Goal: Transaction & Acquisition: Book appointment/travel/reservation

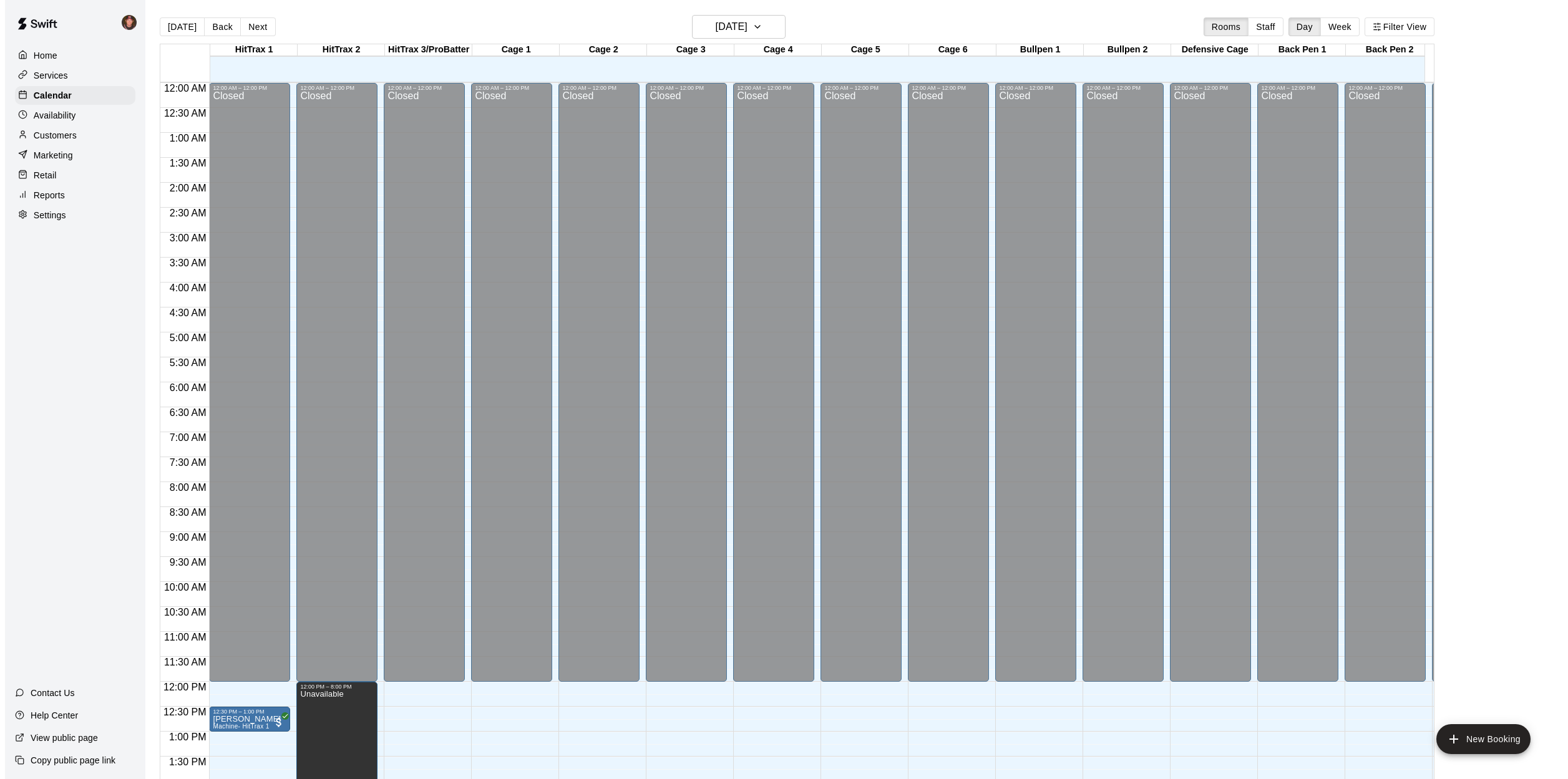
scroll to position [449, 0]
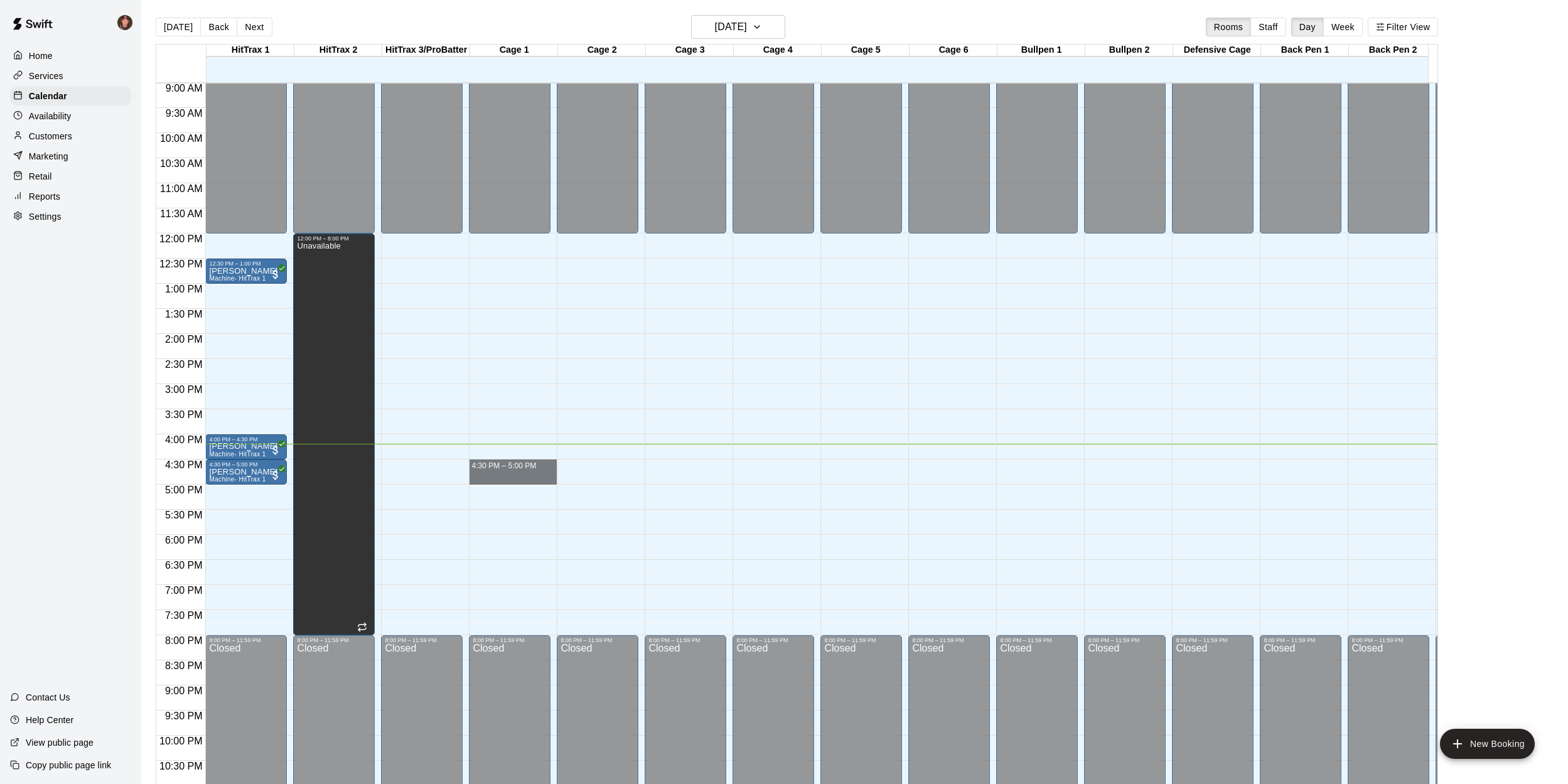
drag, startPoint x: 517, startPoint y: 462, endPoint x: 521, endPoint y: 479, distance: 17.5
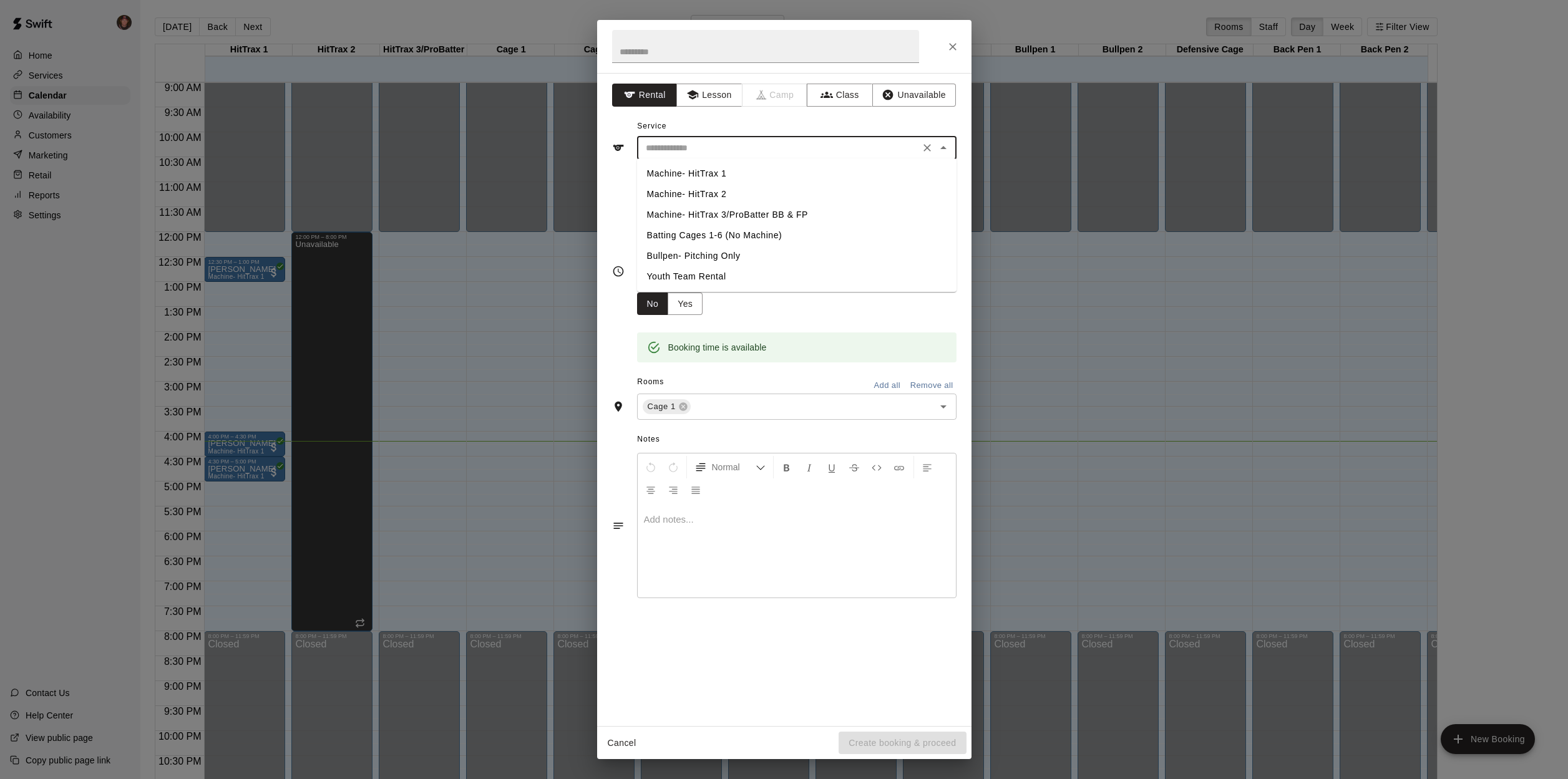
click at [721, 146] on input "text" at bounding box center [778, 148] width 275 height 16
click at [686, 236] on li "Batting Cages 1-6 (No Machine)" at bounding box center [797, 235] width 319 height 20
type input "**********"
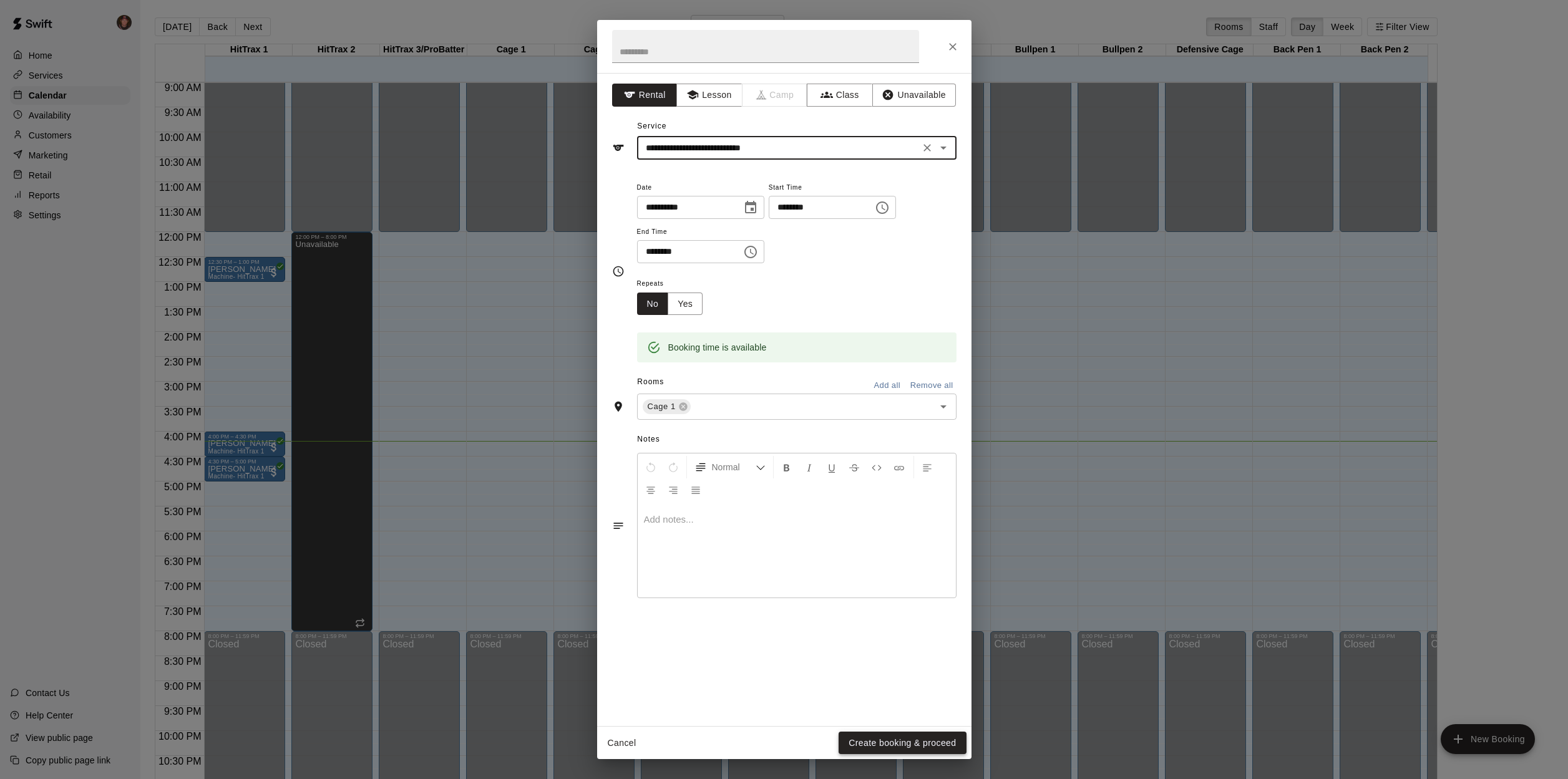
click at [890, 741] on button "Create booking & proceed" at bounding box center [902, 743] width 127 height 23
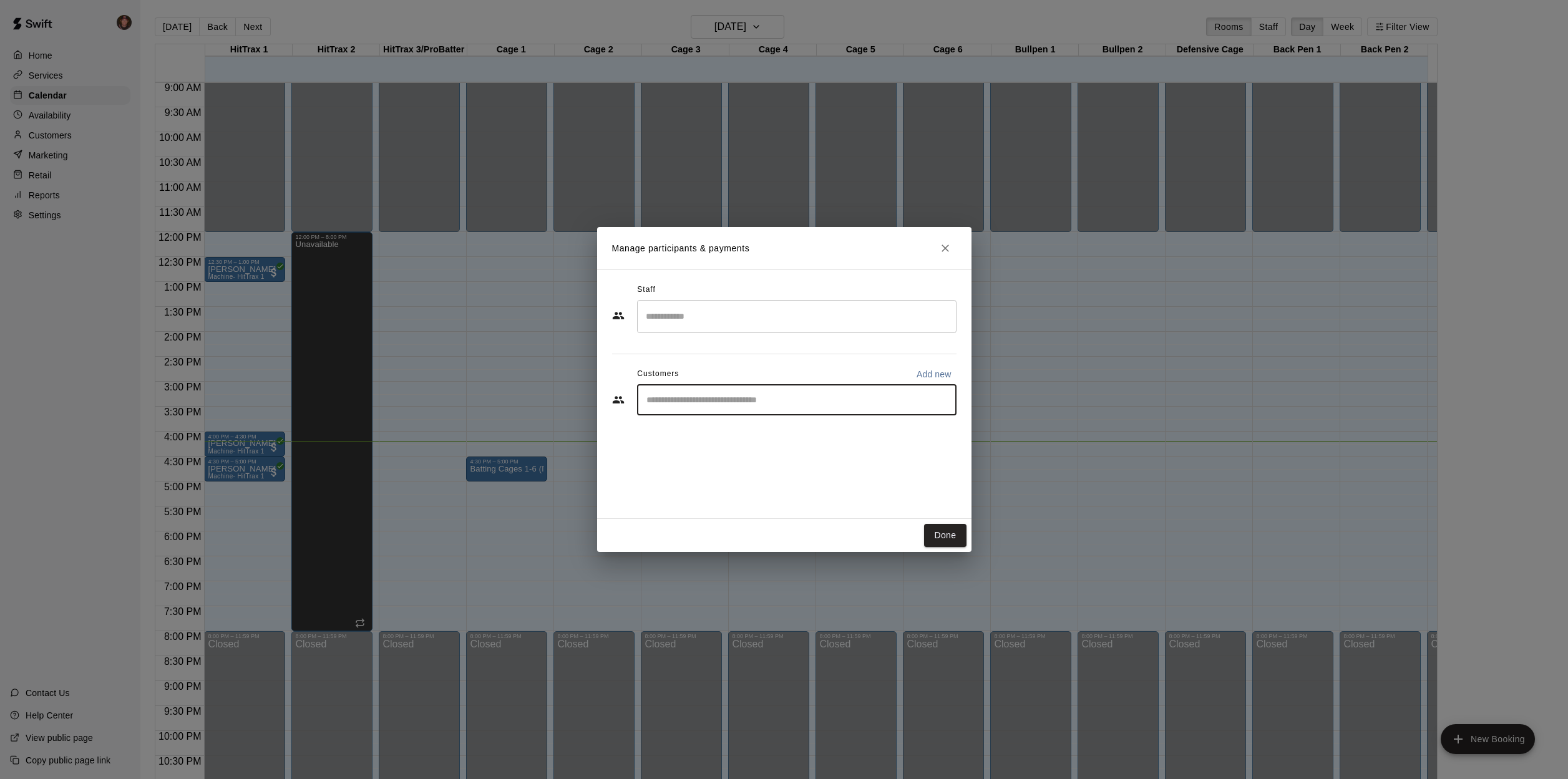
click at [771, 404] on input "Start typing to search customers..." at bounding box center [797, 399] width 309 height 12
type input "******"
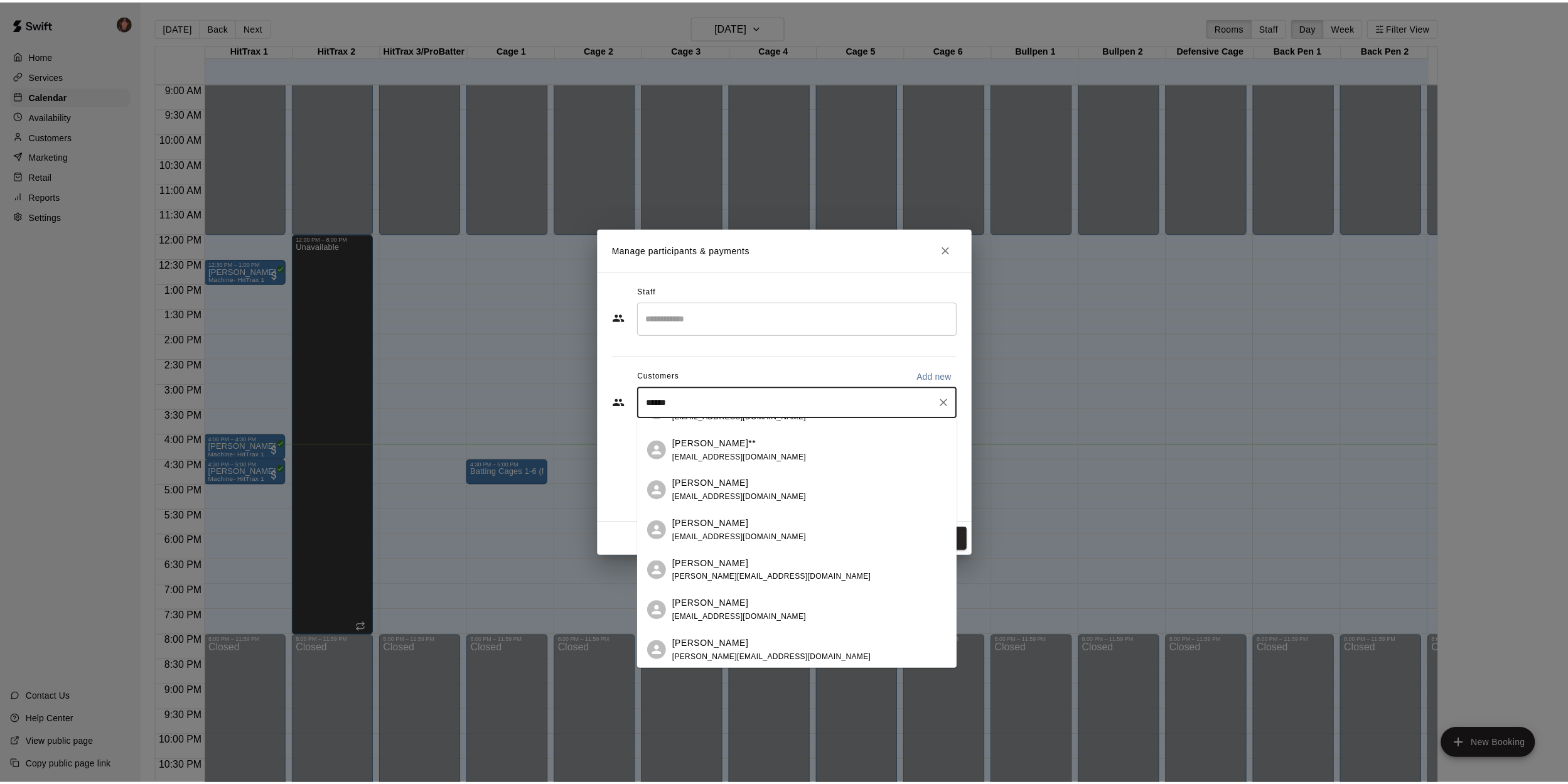
scroll to position [129, 0]
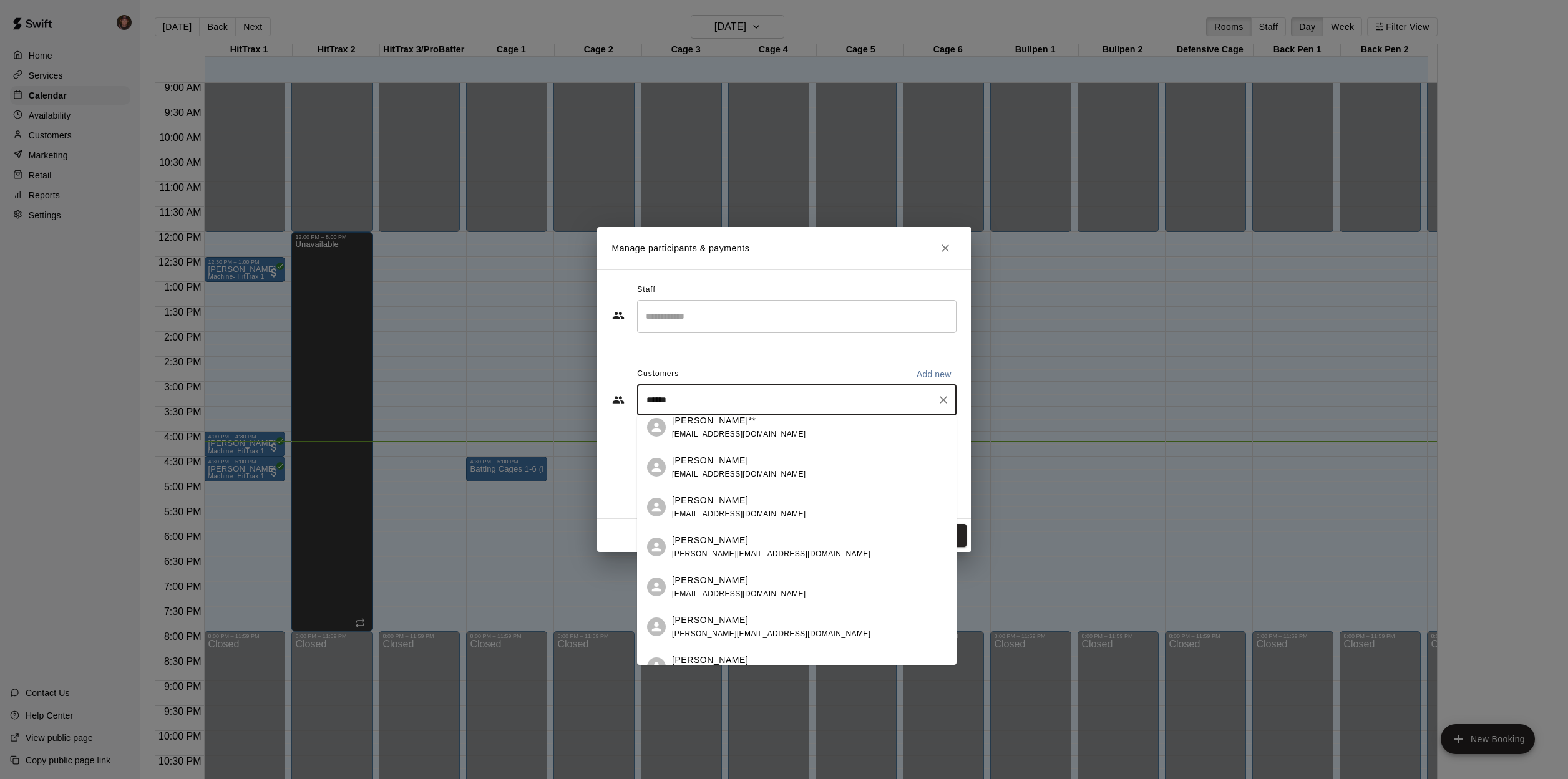
click at [742, 626] on div "[PERSON_NAME]" at bounding box center [771, 620] width 199 height 13
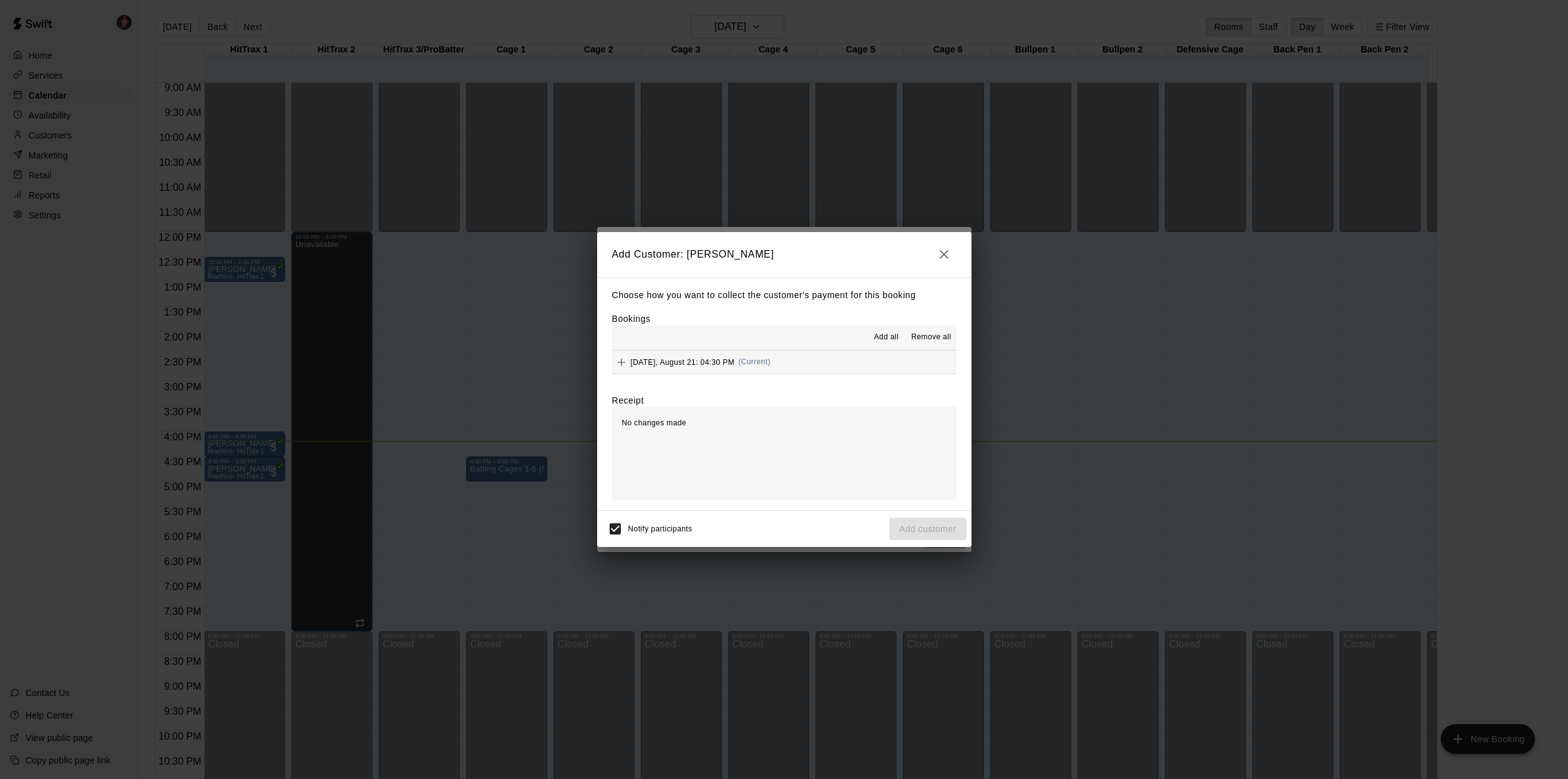
click at [847, 358] on button "[DATE], August 21: 04:30 PM (Current)" at bounding box center [784, 362] width 345 height 23
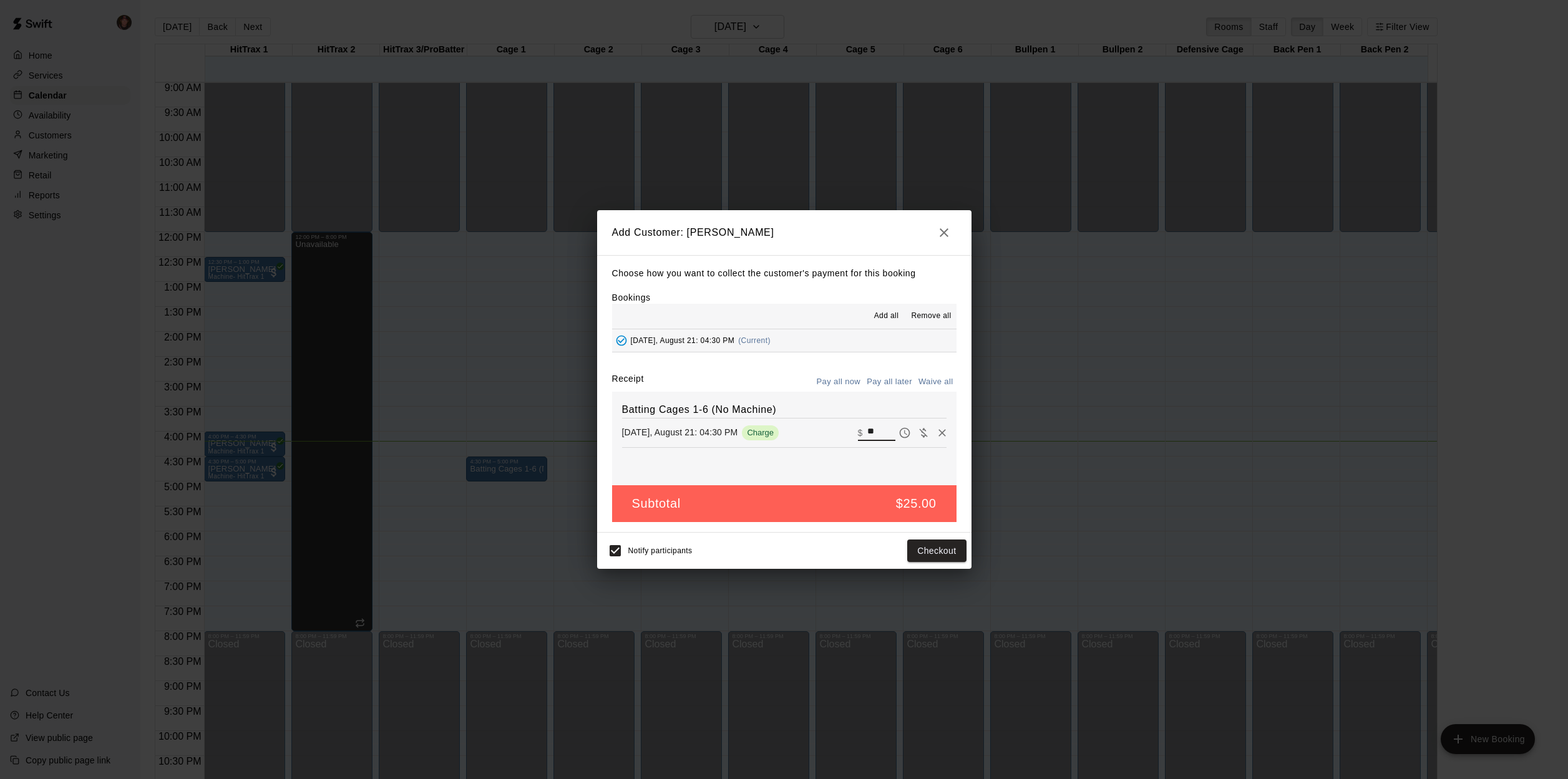
drag, startPoint x: 869, startPoint y: 431, endPoint x: 847, endPoint y: 429, distance: 22.1
click at [847, 429] on div "[DATE], August 21: 04:30 PM Charge ​ $ **" at bounding box center [784, 432] width 325 height 19
type input "**"
click at [932, 551] on button "Checkout" at bounding box center [936, 551] width 58 height 23
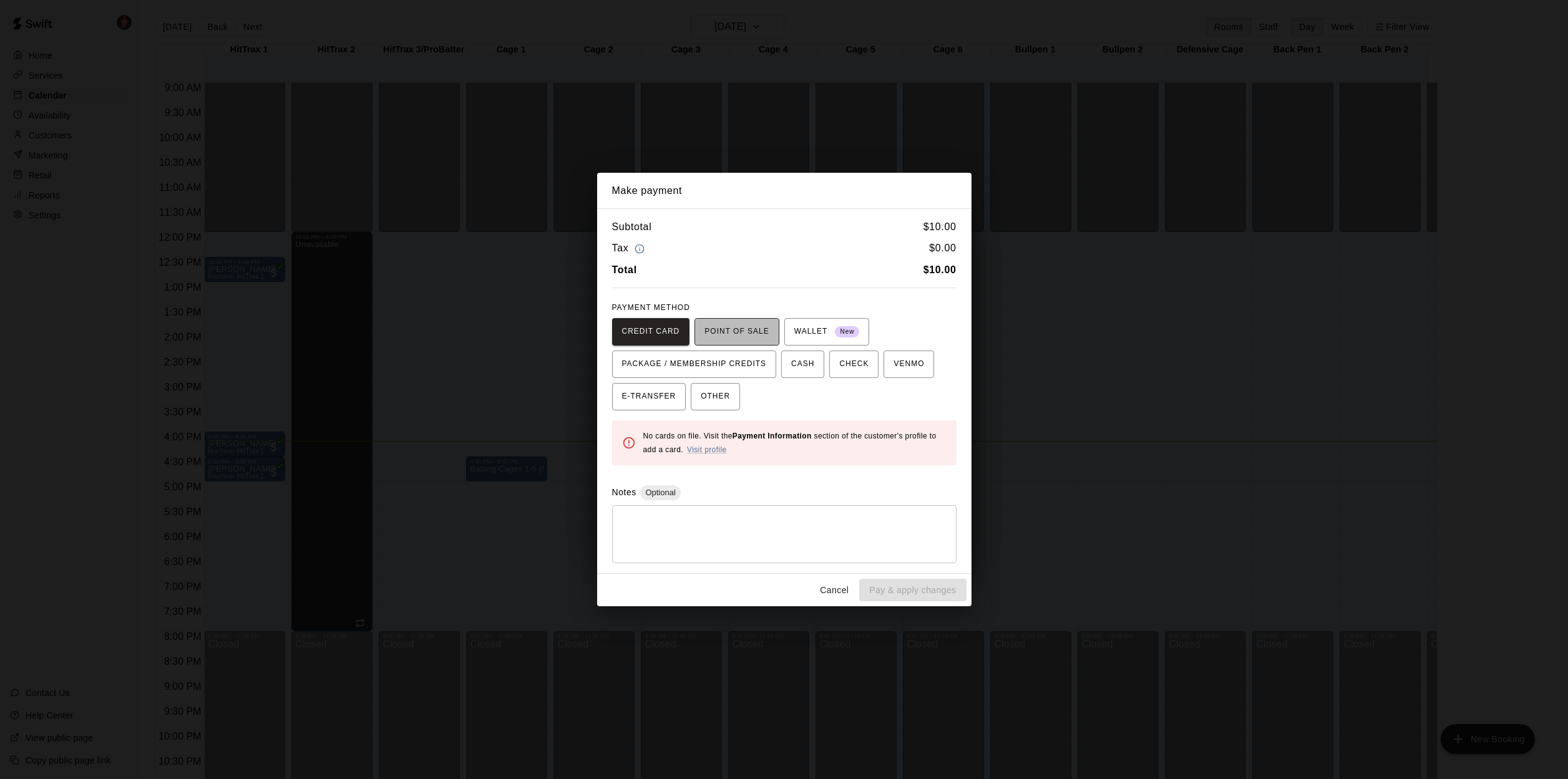
click at [742, 339] on span "POINT OF SALE" at bounding box center [737, 331] width 64 height 20
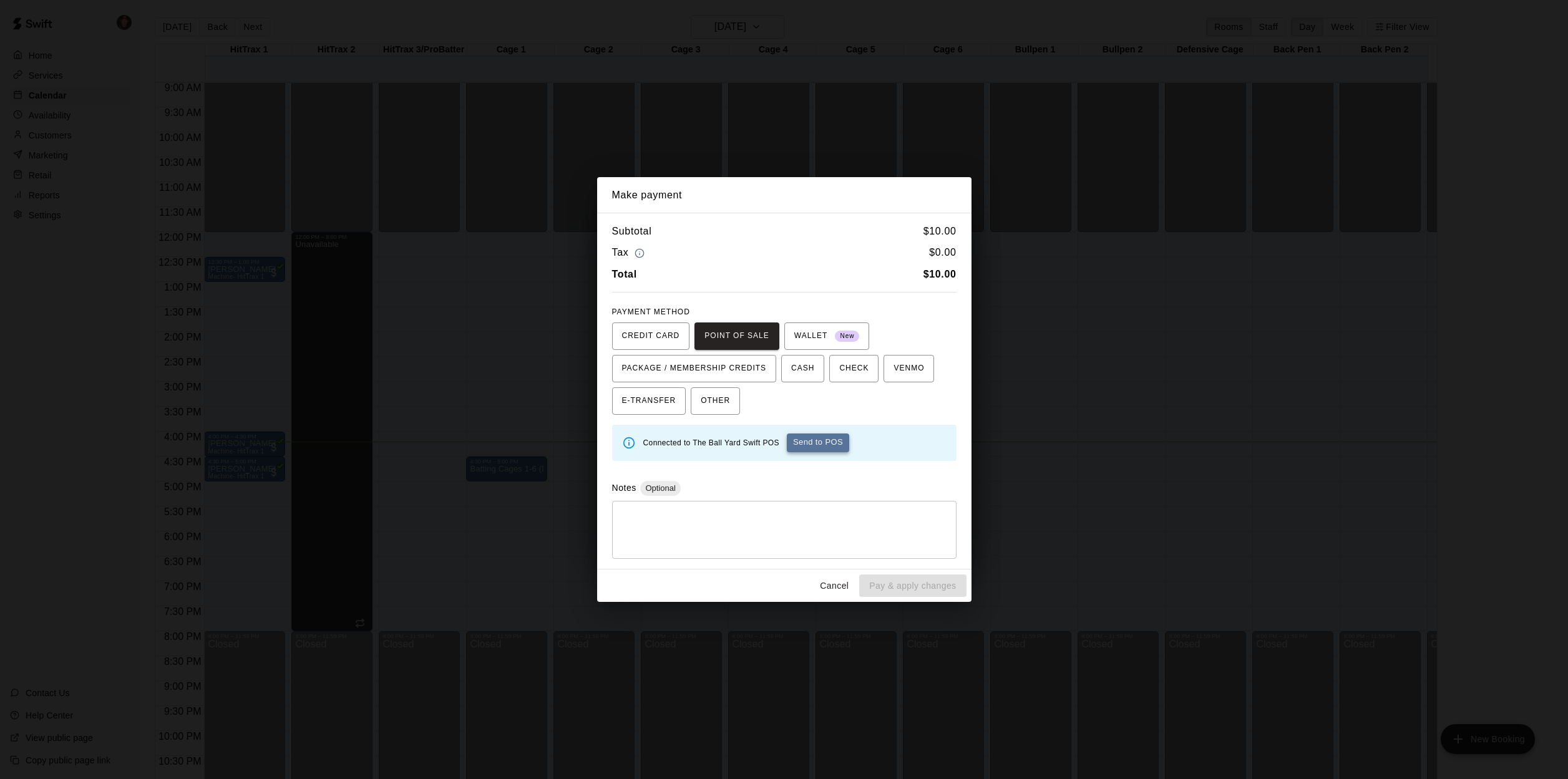
click at [824, 441] on button "Send to POS" at bounding box center [818, 443] width 62 height 19
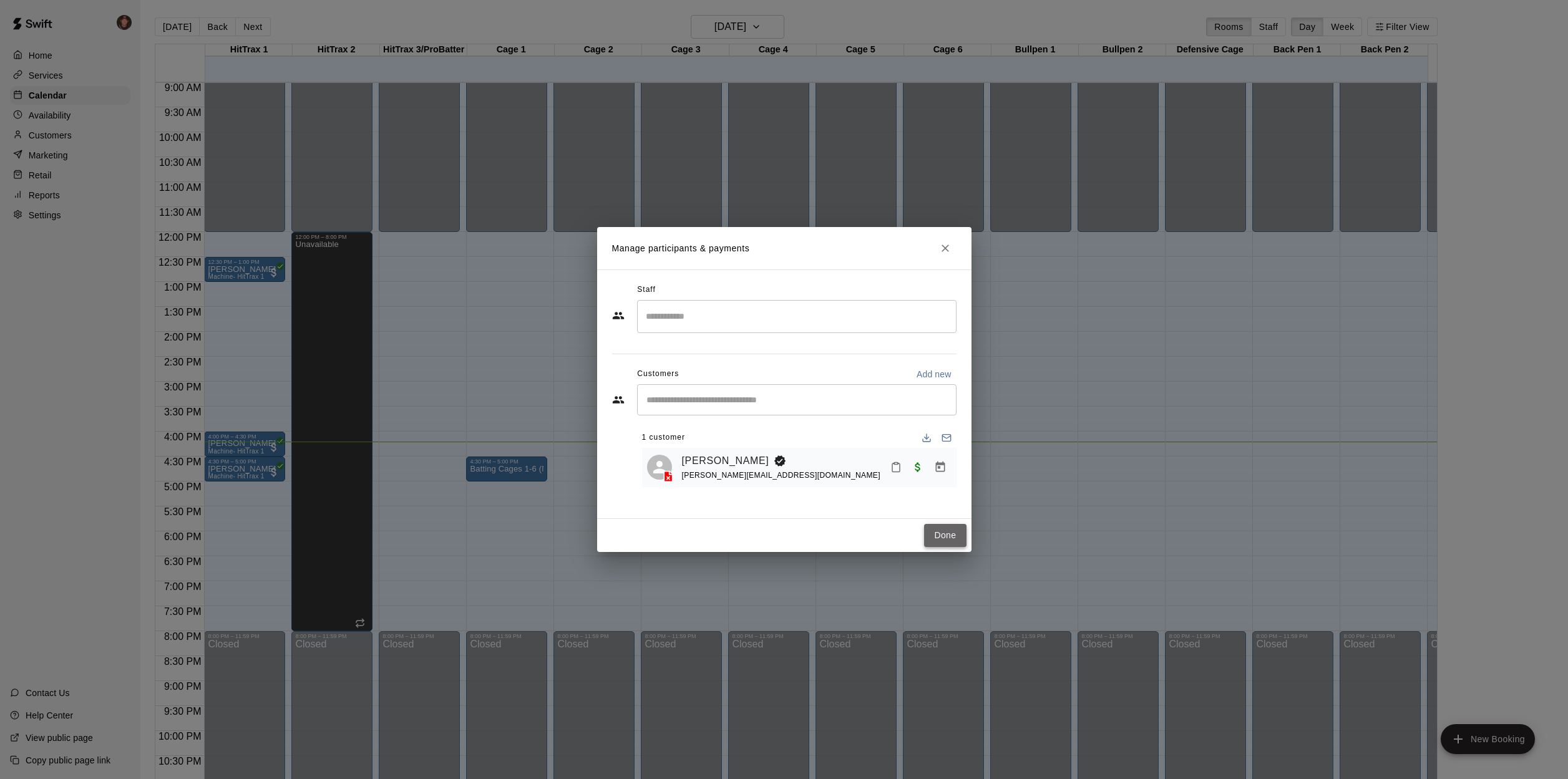
click at [944, 535] on button "Done" at bounding box center [944, 535] width 42 height 23
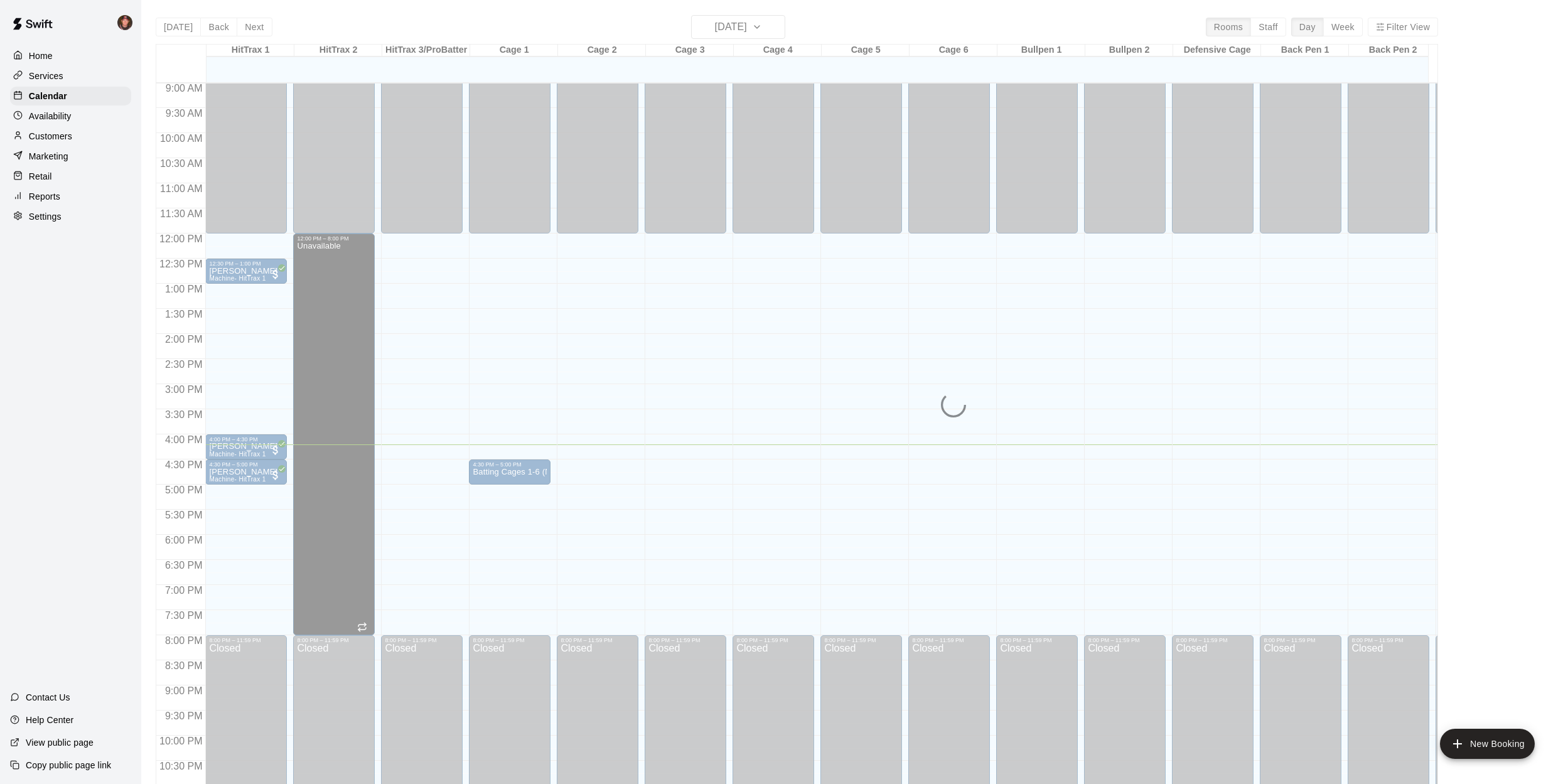
click at [149, 360] on div "[DATE] Back [DATE][DATE] Rooms Staff Day Week Filter View HitTrax 1 21 Thu HitT…" at bounding box center [796, 407] width 1301 height 784
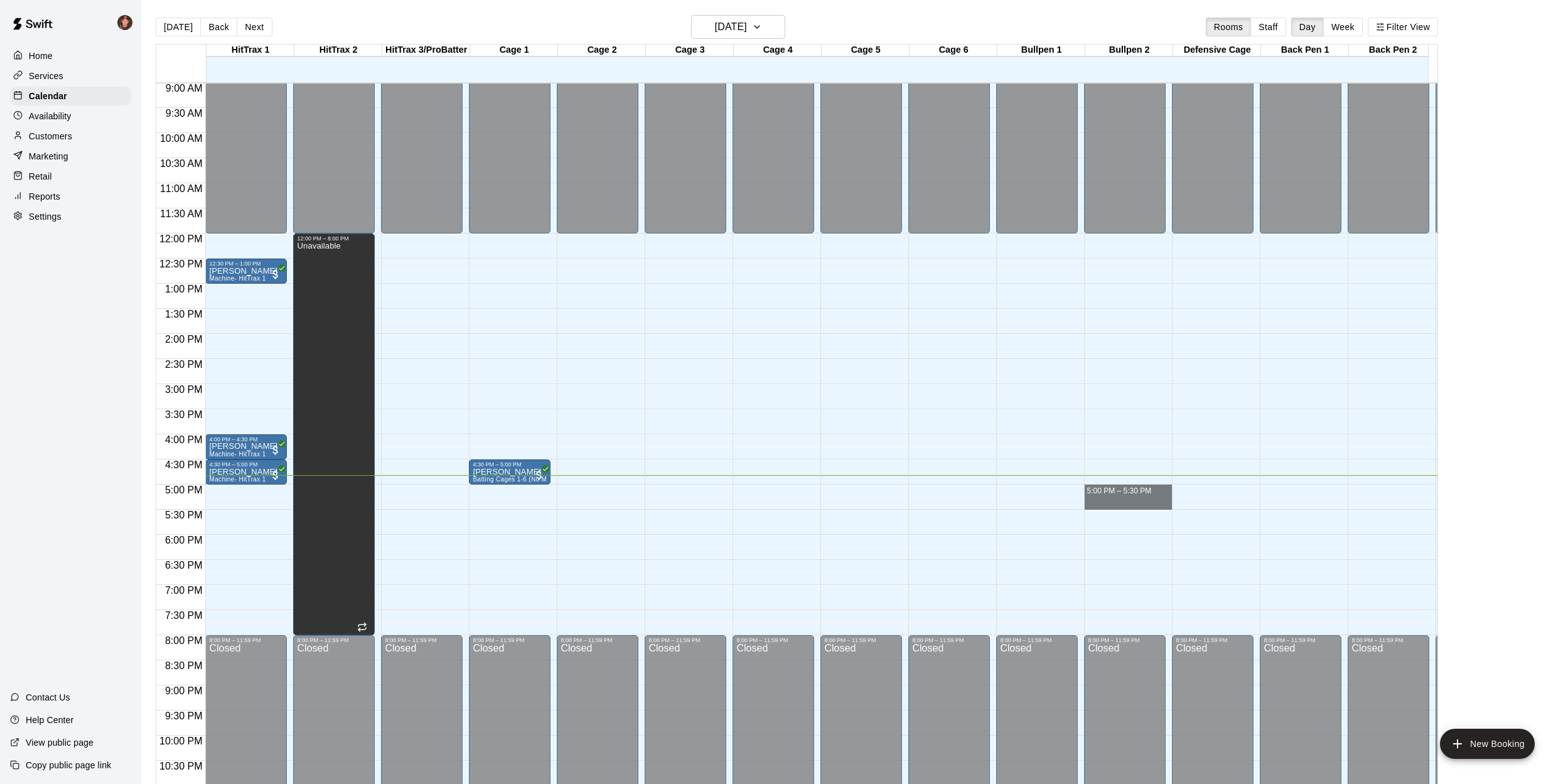
drag, startPoint x: 1131, startPoint y: 486, endPoint x: 1131, endPoint y: 502, distance: 16.0
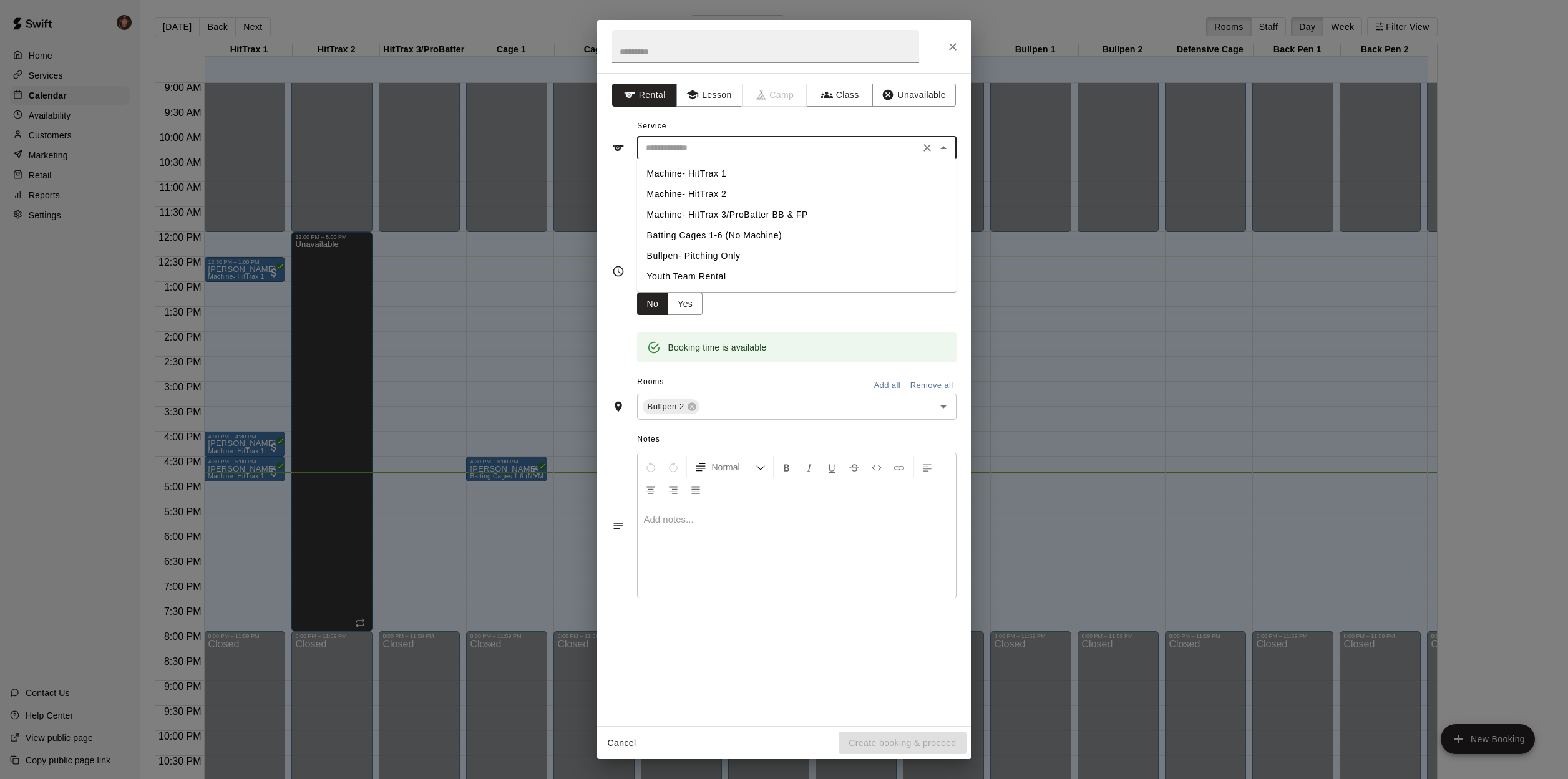
click at [747, 148] on input "text" at bounding box center [778, 148] width 275 height 16
click at [718, 94] on button "Lesson" at bounding box center [710, 95] width 66 height 23
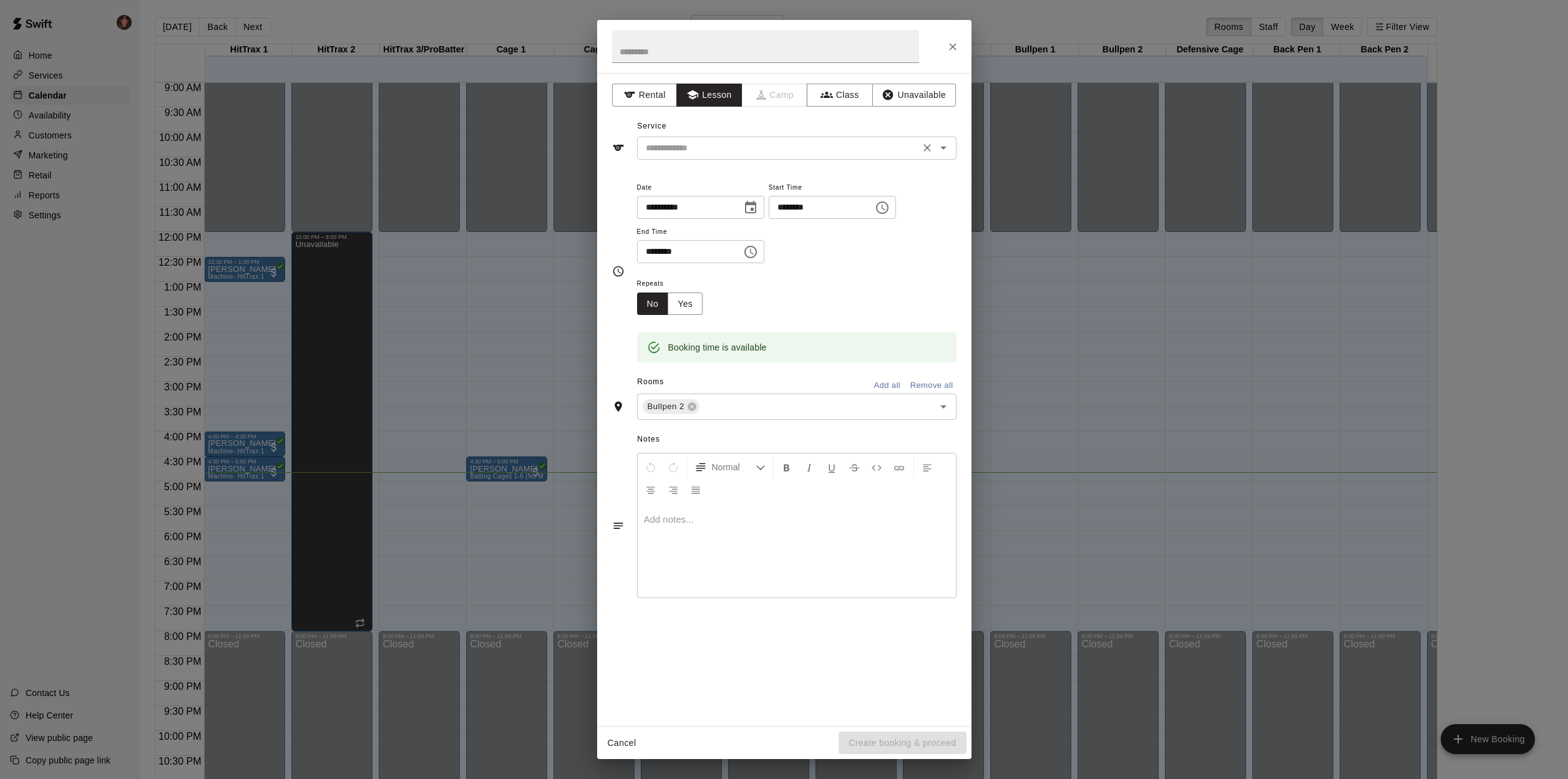
click at [720, 149] on input "text" at bounding box center [778, 148] width 275 height 16
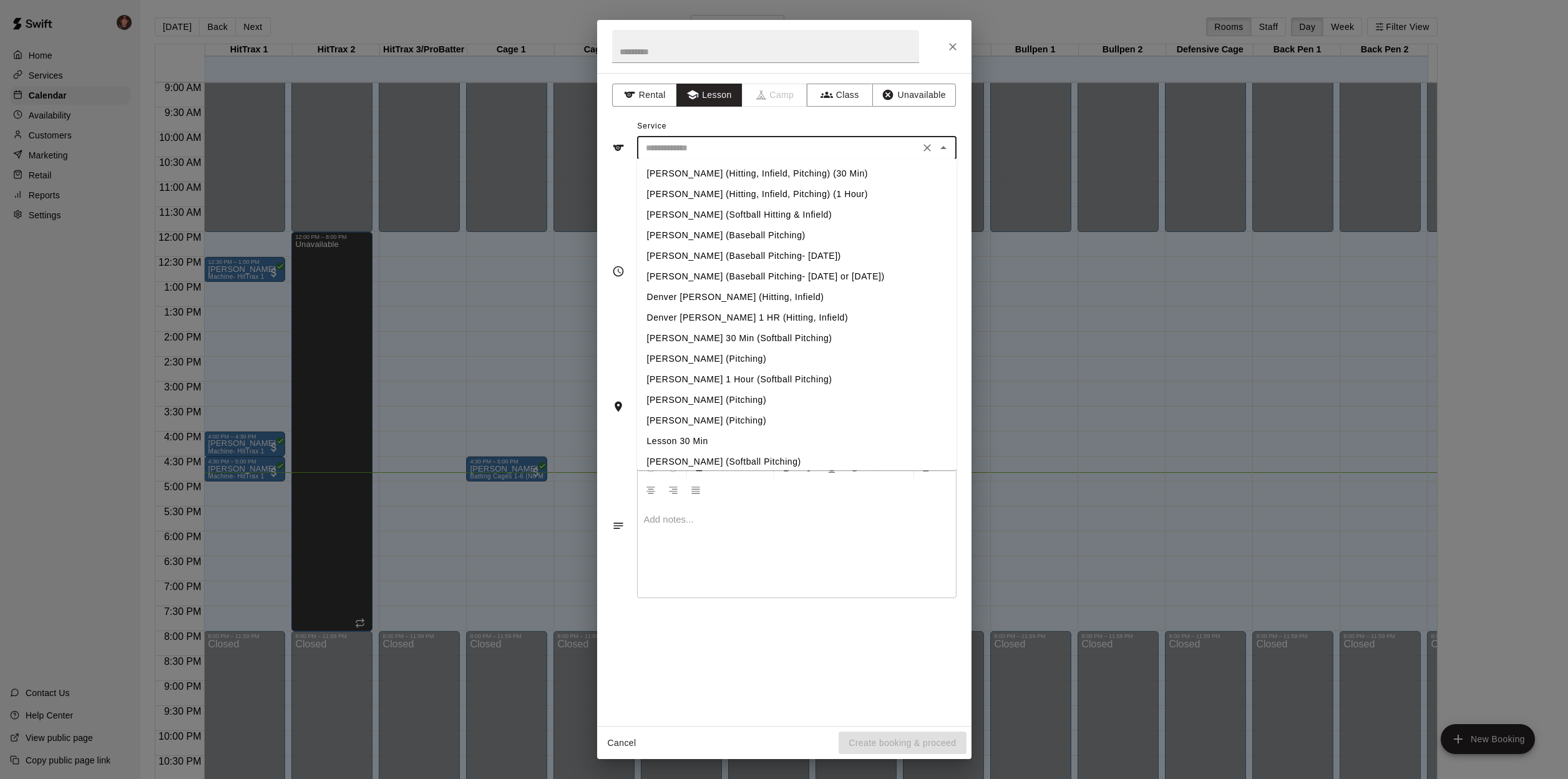
click at [673, 440] on li "Lesson 30 Min" at bounding box center [797, 441] width 319 height 20
type input "**********"
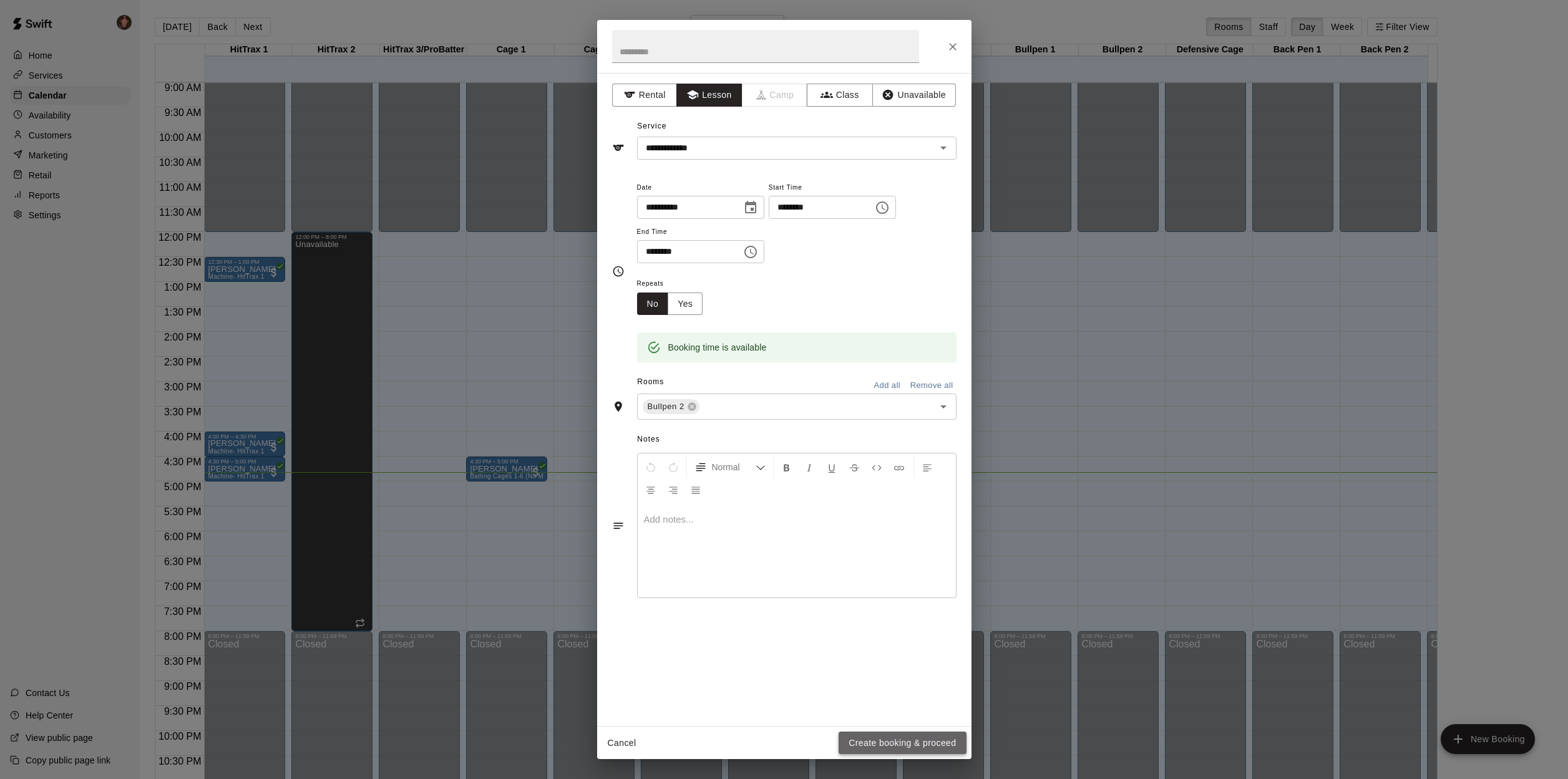
click at [883, 741] on button "Create booking & proceed" at bounding box center [902, 743] width 127 height 23
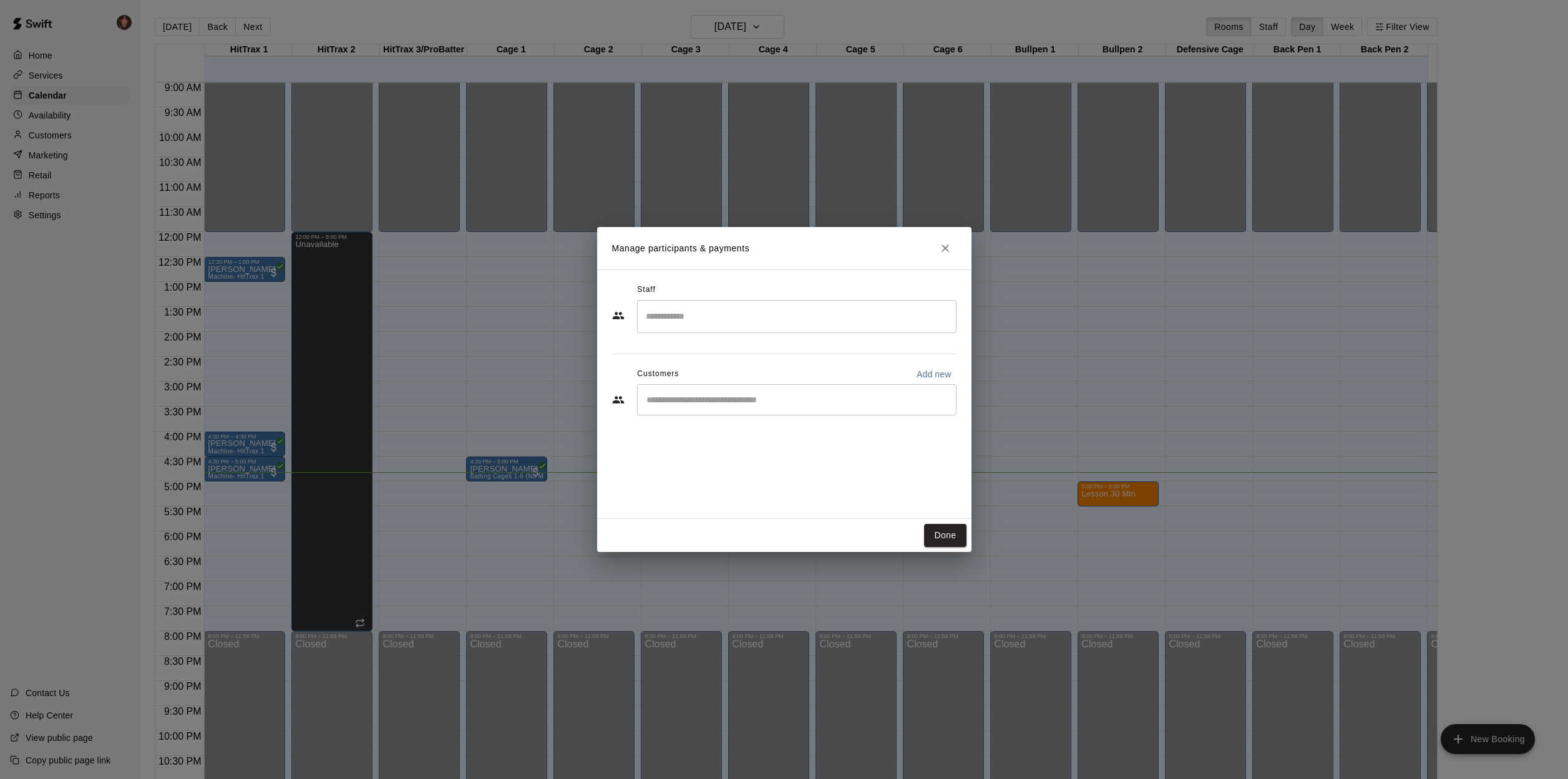
click at [681, 405] on input "Start typing to search customers..." at bounding box center [797, 399] width 309 height 12
type input "*****"
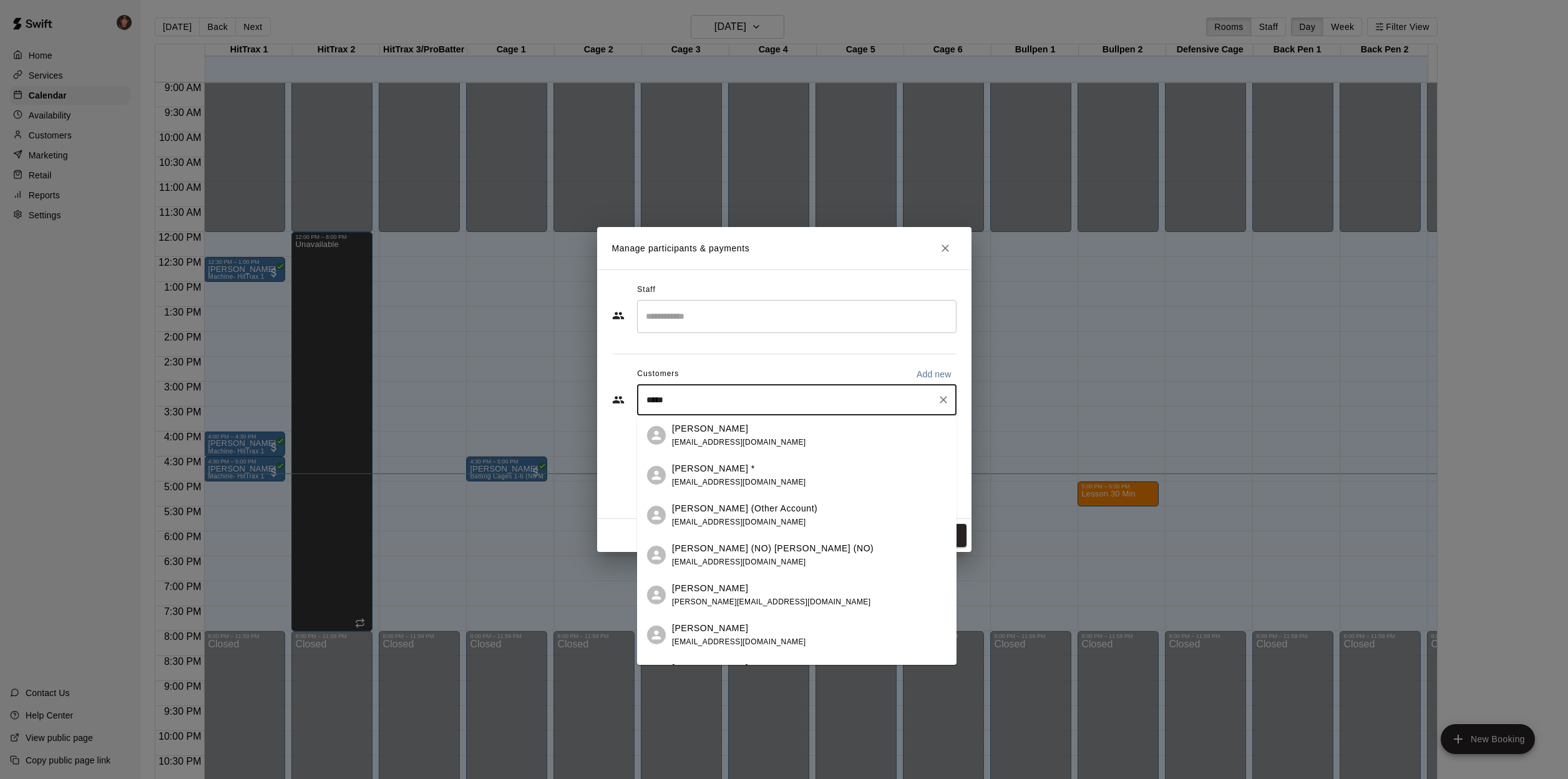
click at [713, 471] on p "[PERSON_NAME] *" at bounding box center [713, 469] width 83 height 13
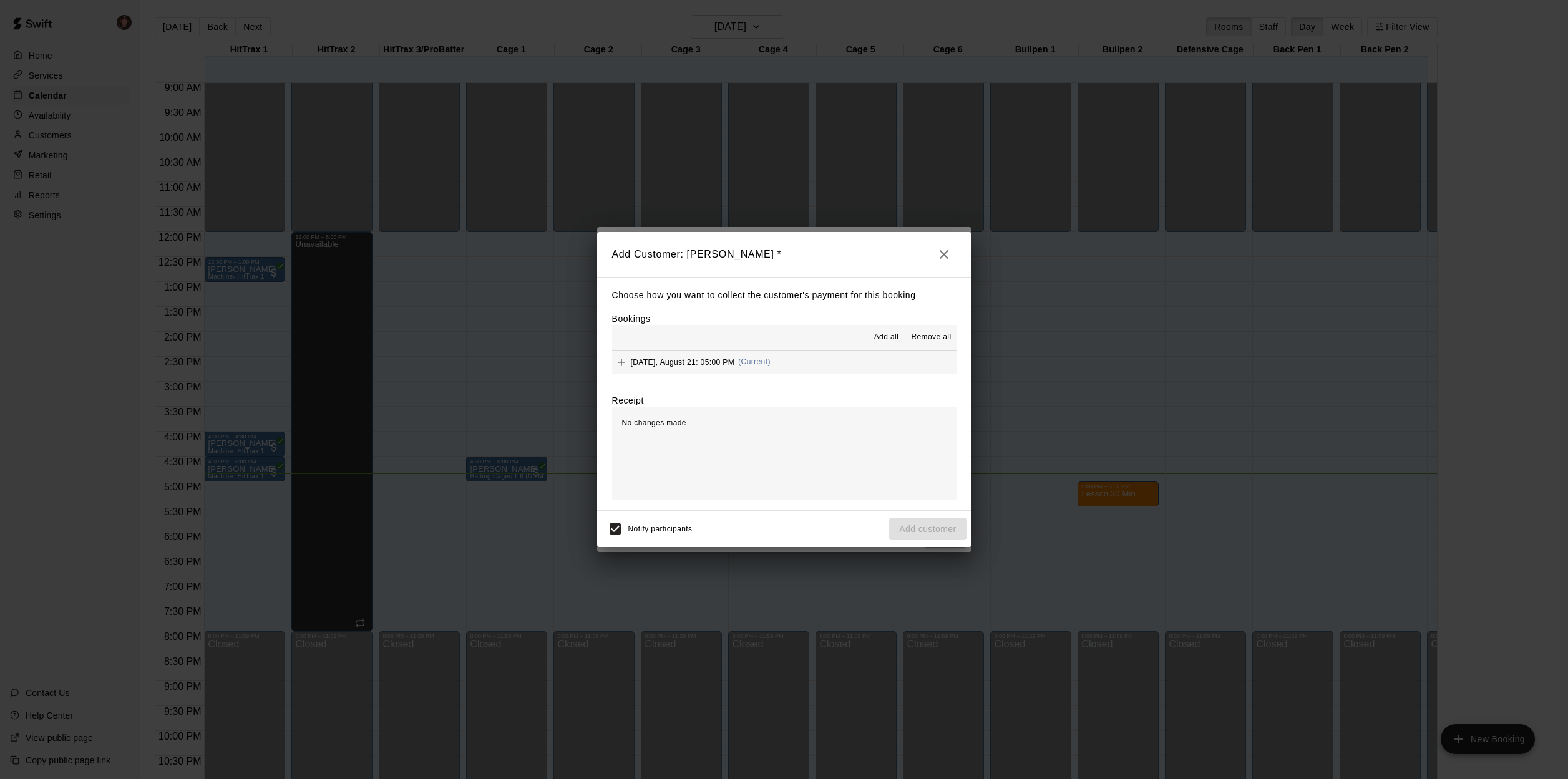
click at [830, 358] on button "[DATE], August 21: 05:00 PM (Current)" at bounding box center [784, 362] width 345 height 23
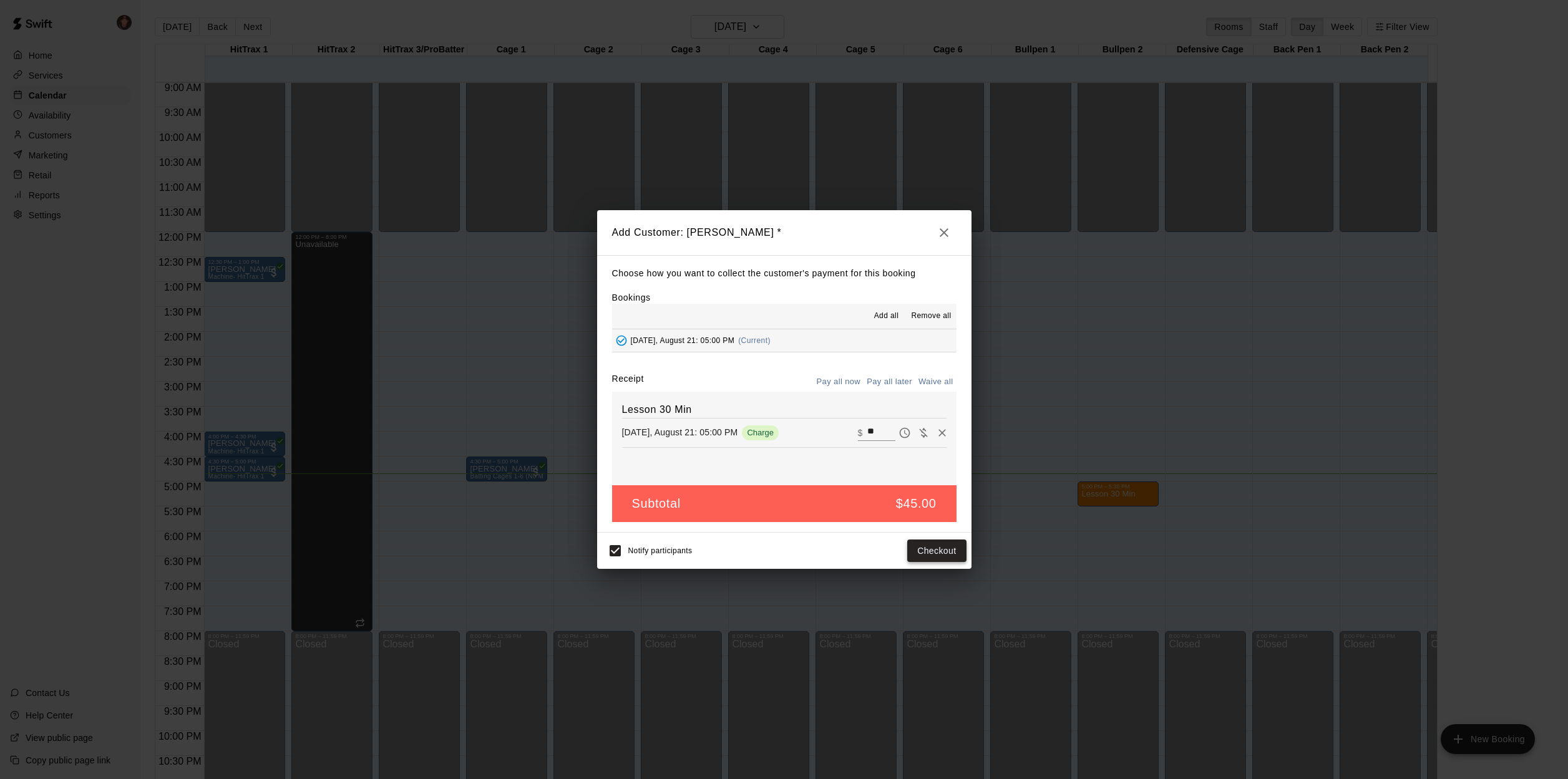
click at [922, 549] on button "Checkout" at bounding box center [936, 551] width 58 height 23
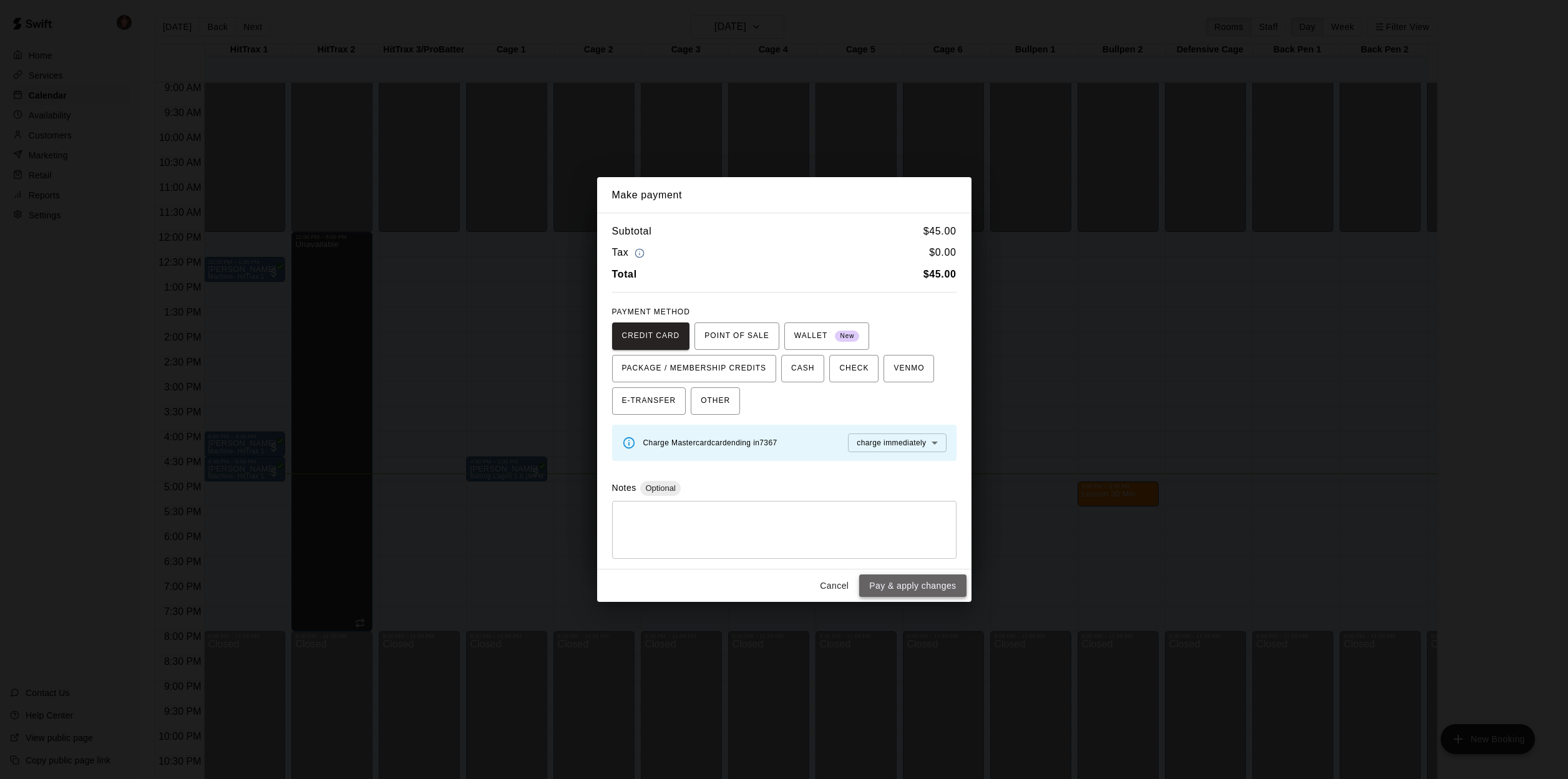
click at [906, 585] on button "Pay & apply changes" at bounding box center [912, 586] width 107 height 23
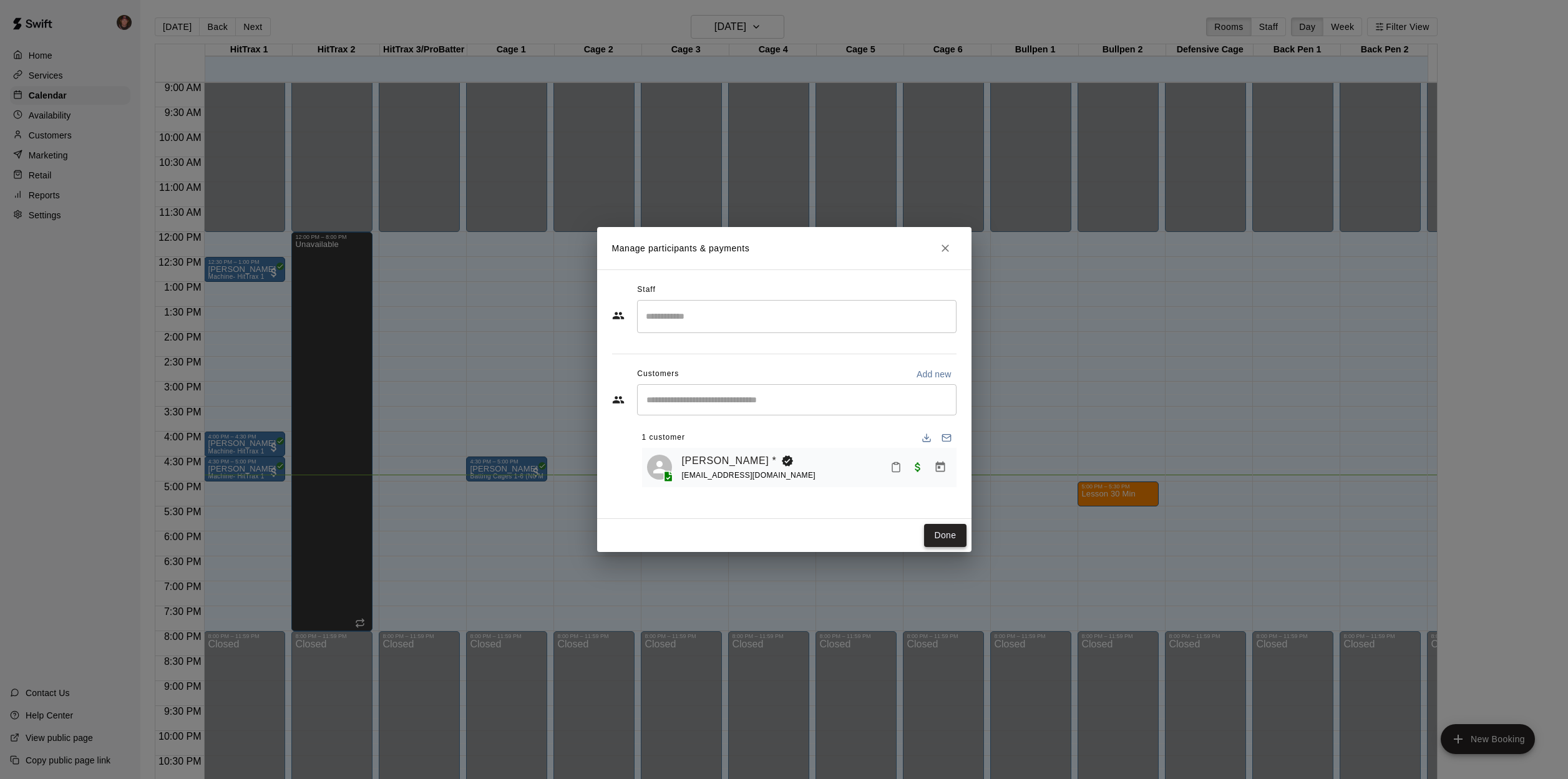
click at [949, 540] on button "Done" at bounding box center [944, 535] width 42 height 23
